Goal: Communication & Community: Answer question/provide support

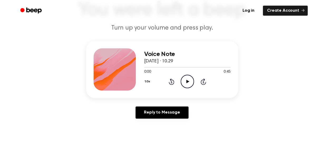
scroll to position [42, 0]
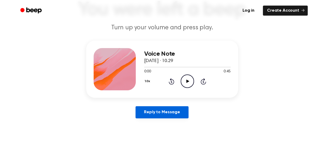
click at [165, 114] on link "Reply to Message" at bounding box center [161, 112] width 53 height 12
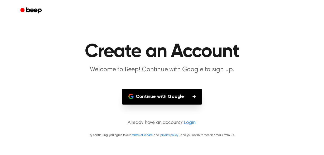
click at [178, 97] on button "Continue with Google" at bounding box center [162, 97] width 80 height 16
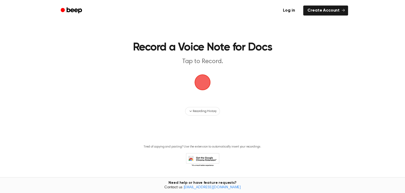
click at [200, 81] on span "button" at bounding box center [202, 82] width 15 height 15
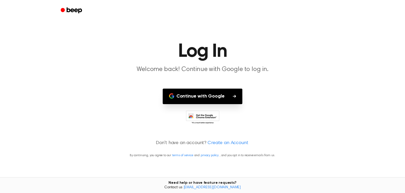
click at [223, 96] on button "Continue with Google" at bounding box center [202, 97] width 80 height 16
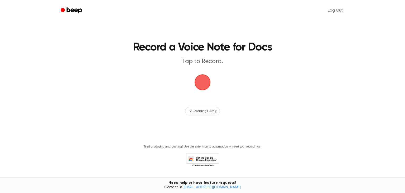
click at [205, 88] on span "button" at bounding box center [202, 82] width 15 height 15
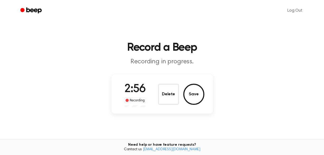
click at [229, 112] on main "Record a Beep Recording in progress. 2:56 Recording Delete Save Tired of copyin…" at bounding box center [162, 90] width 324 height 180
click at [195, 95] on button "Save" at bounding box center [193, 93] width 21 height 21
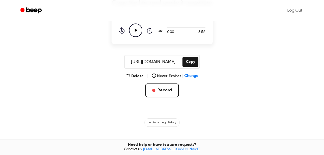
scroll to position [59, 0]
click at [189, 76] on span "Change" at bounding box center [191, 76] width 14 height 6
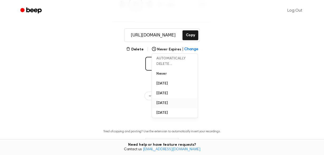
scroll to position [87, 0]
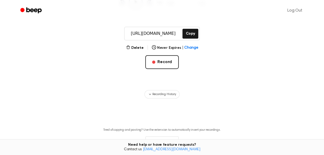
click at [227, 95] on div "Recording History" at bounding box center [161, 94] width 303 height 8
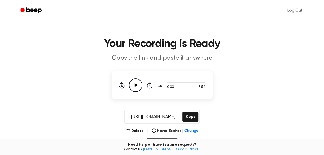
scroll to position [3, 0]
